Goal: Find contact information: Find contact information

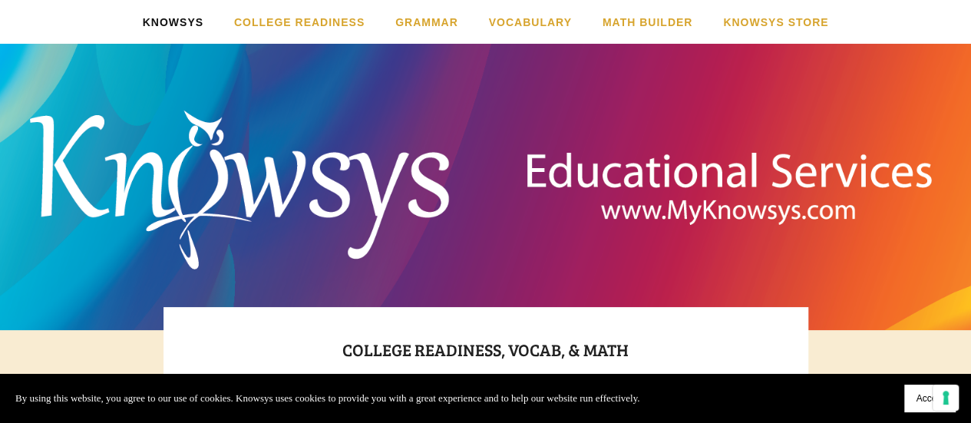
drag, startPoint x: 913, startPoint y: 395, endPoint x: 901, endPoint y: 399, distance: 13.1
click at [913, 395] on button "Accept" at bounding box center [929, 399] width 51 height 28
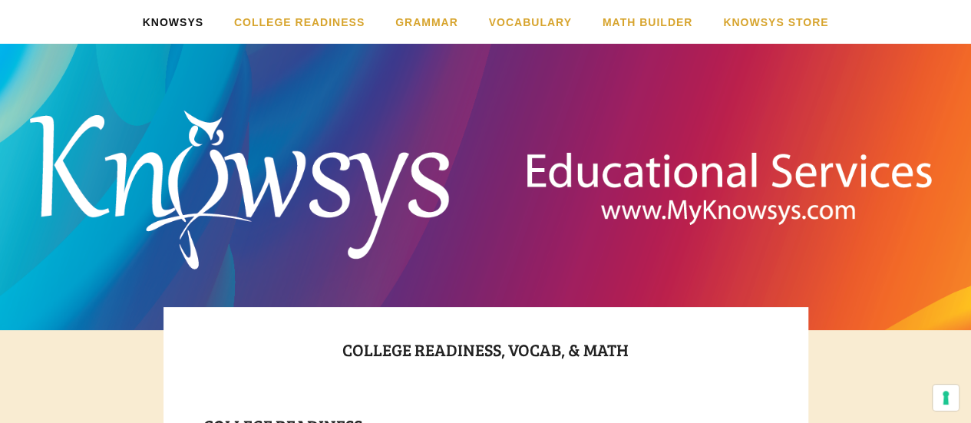
click at [181, 13] on link "Knowsys" at bounding box center [173, 22] width 61 height 44
click at [181, 84] on link "Contact Us" at bounding box center [176, 88] width 216 height 21
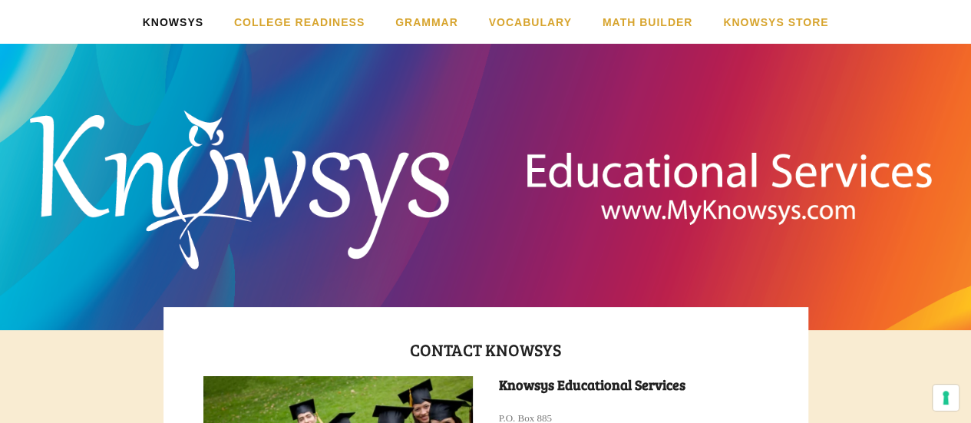
click at [184, 114] on link "Order Form & Flyers" at bounding box center [176, 109] width 216 height 21
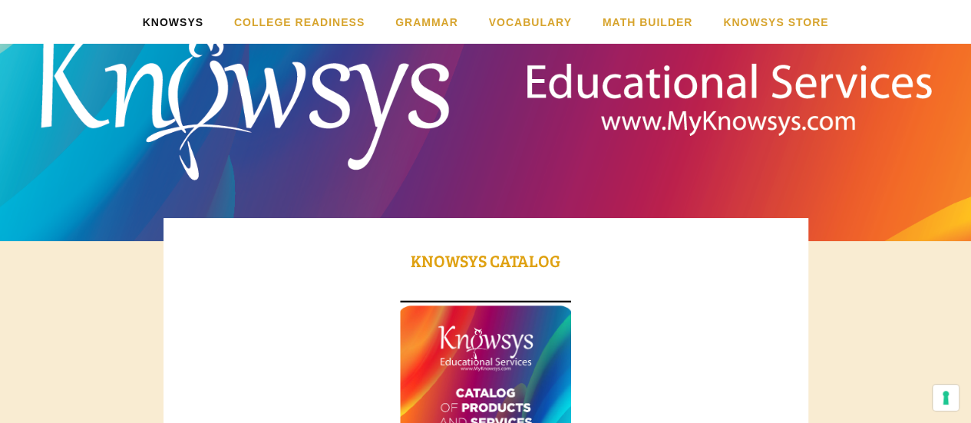
scroll to position [230, 0]
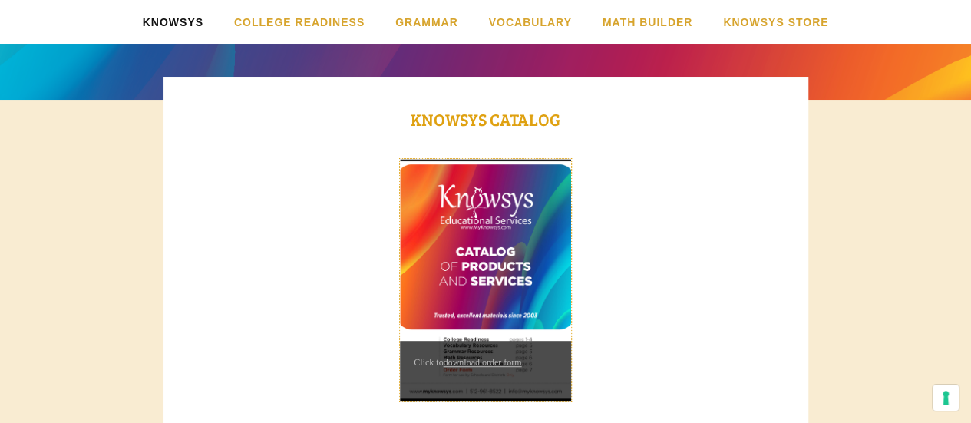
click at [500, 249] on img at bounding box center [485, 280] width 171 height 242
